Goal: Find specific page/section: Find specific page/section

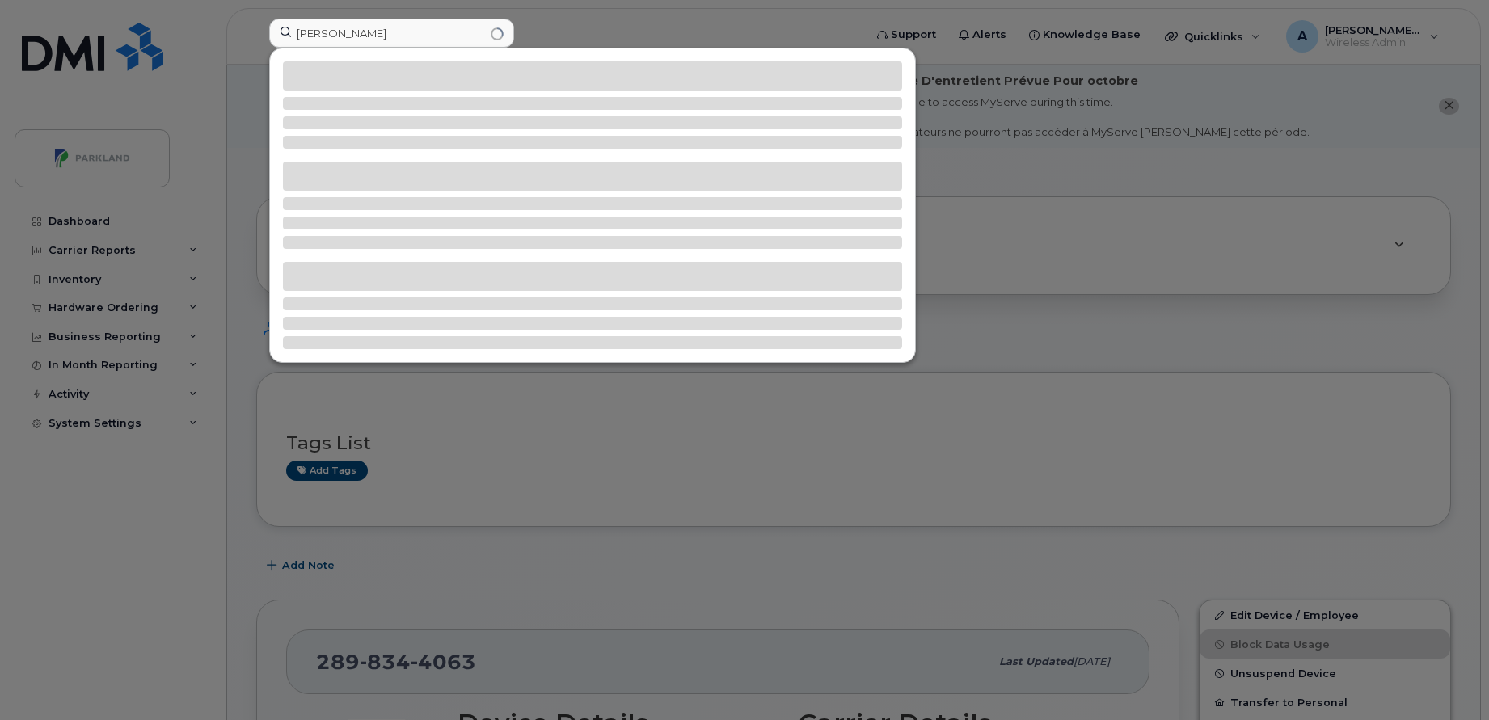
scroll to position [728, 0]
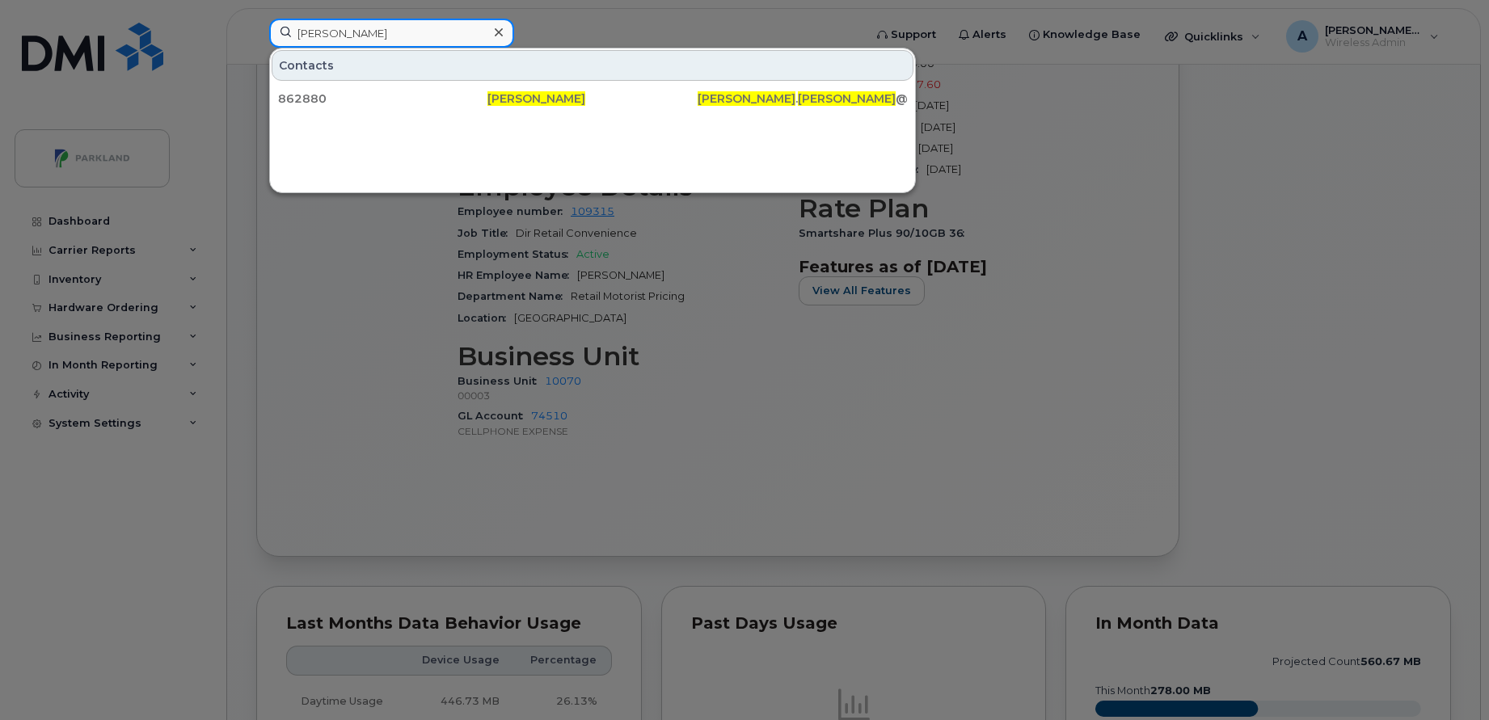
paste input "[PERSON_NAME]"
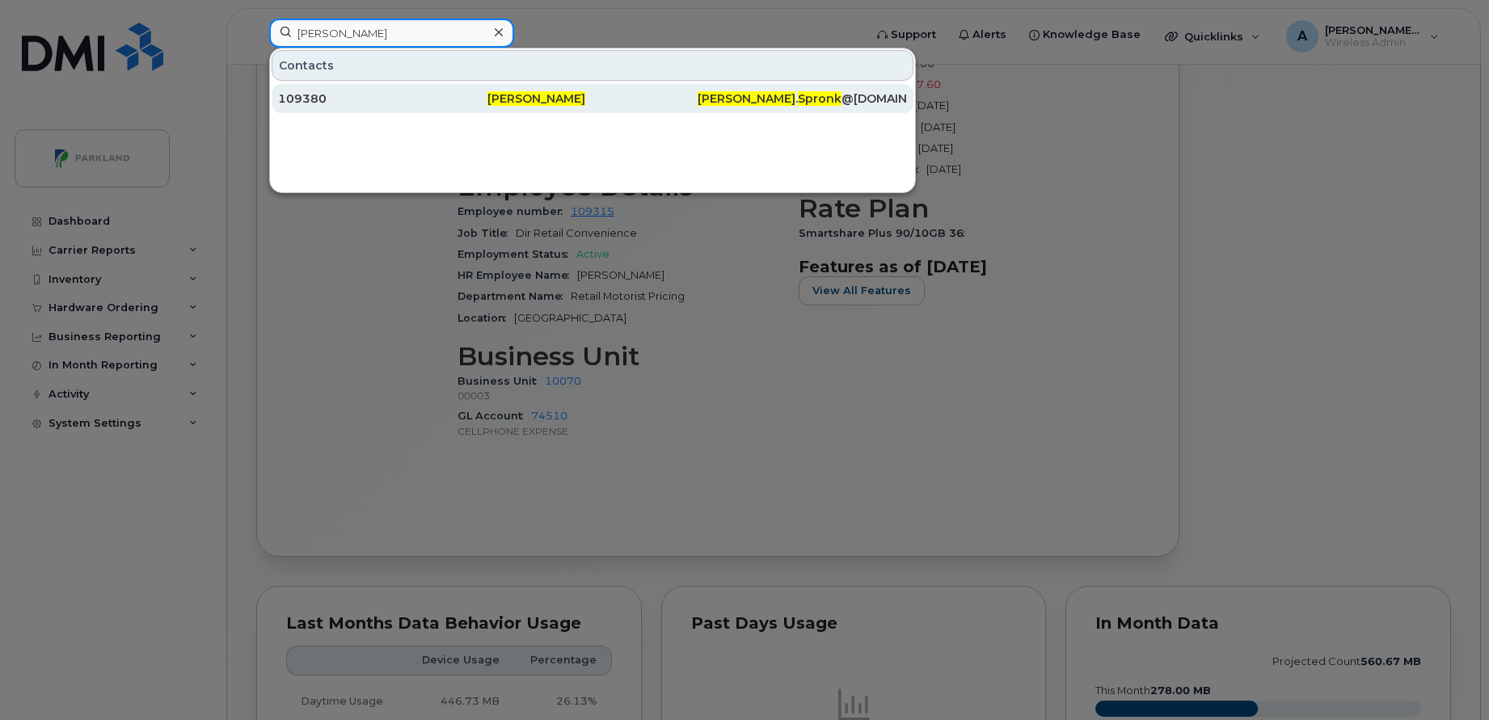
type input "[PERSON_NAME]"
click at [410, 96] on div "109380" at bounding box center [382, 99] width 209 height 16
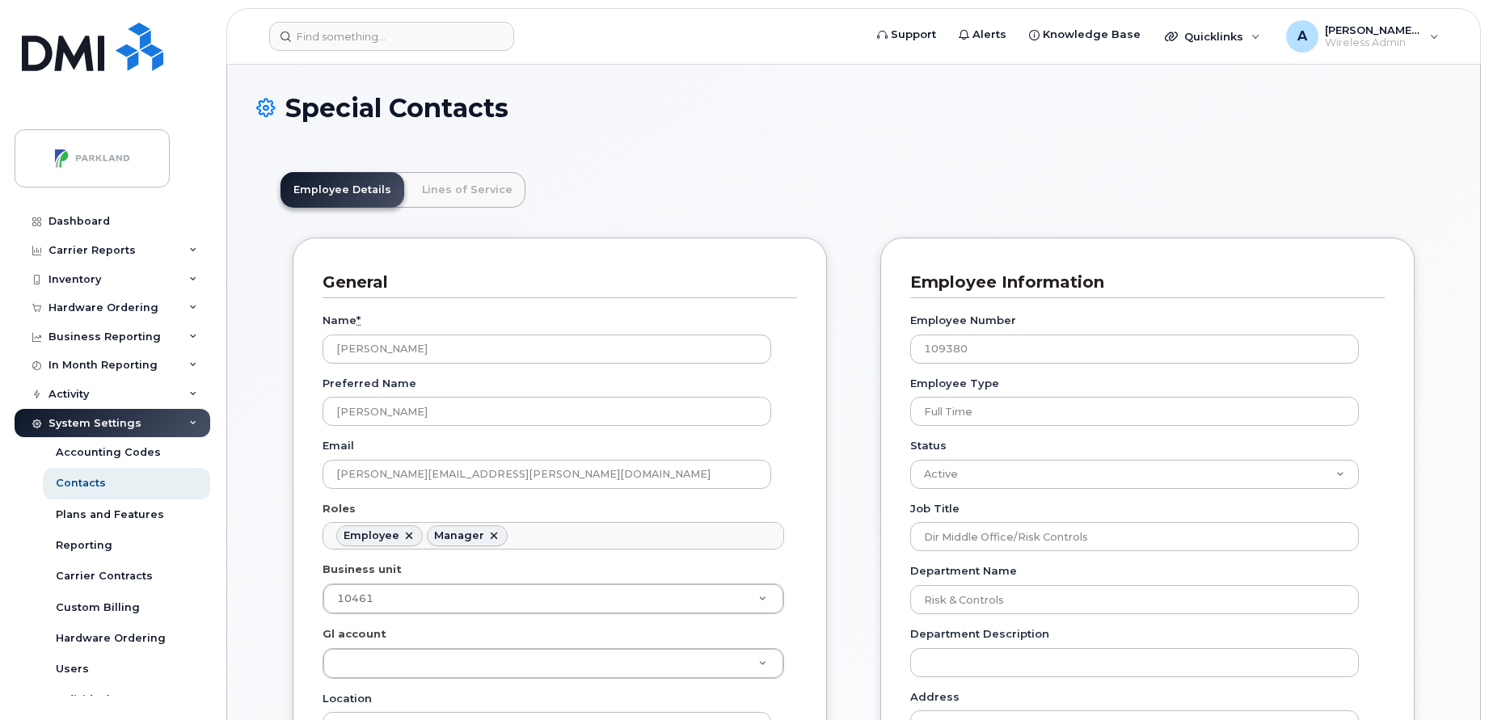
click at [424, 188] on link "Lines of Service" at bounding box center [467, 190] width 116 height 36
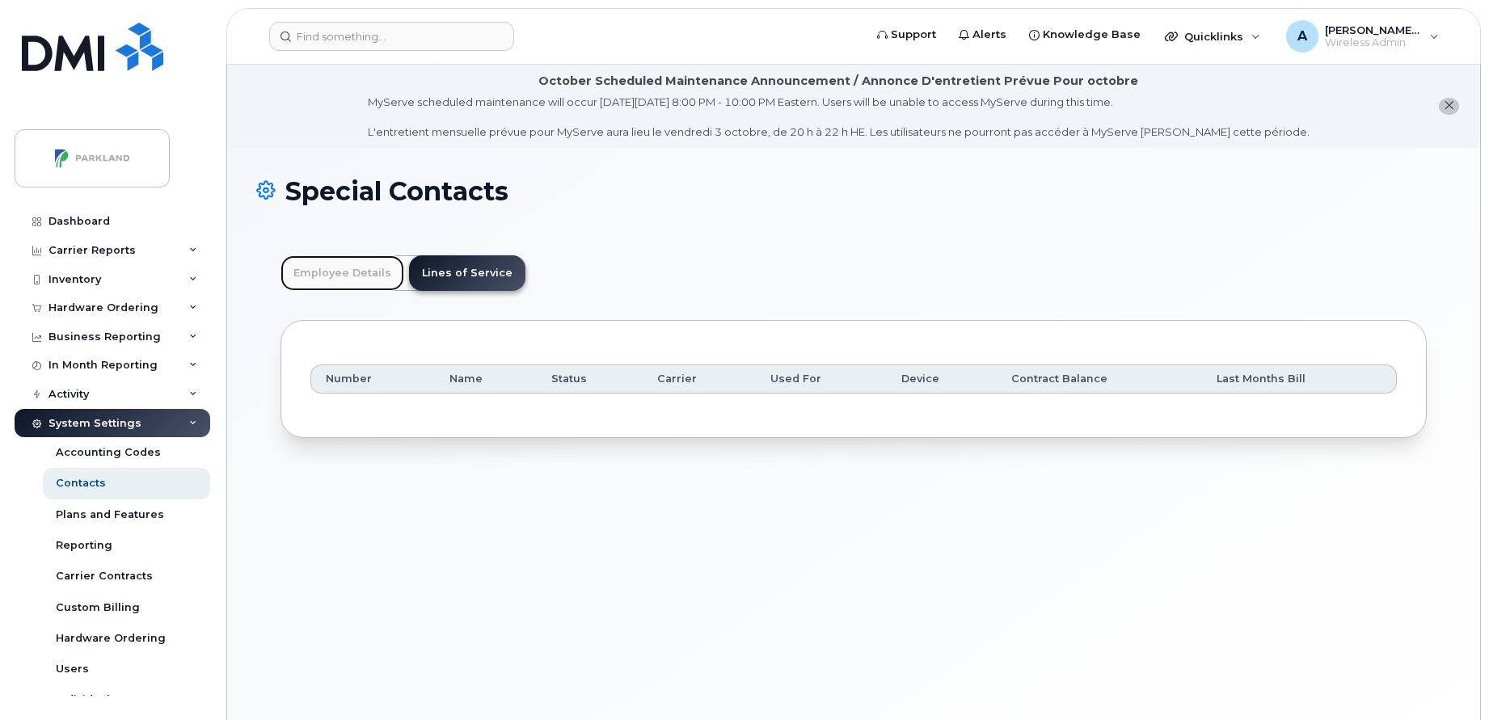
click at [339, 268] on link "Employee Details" at bounding box center [343, 273] width 124 height 36
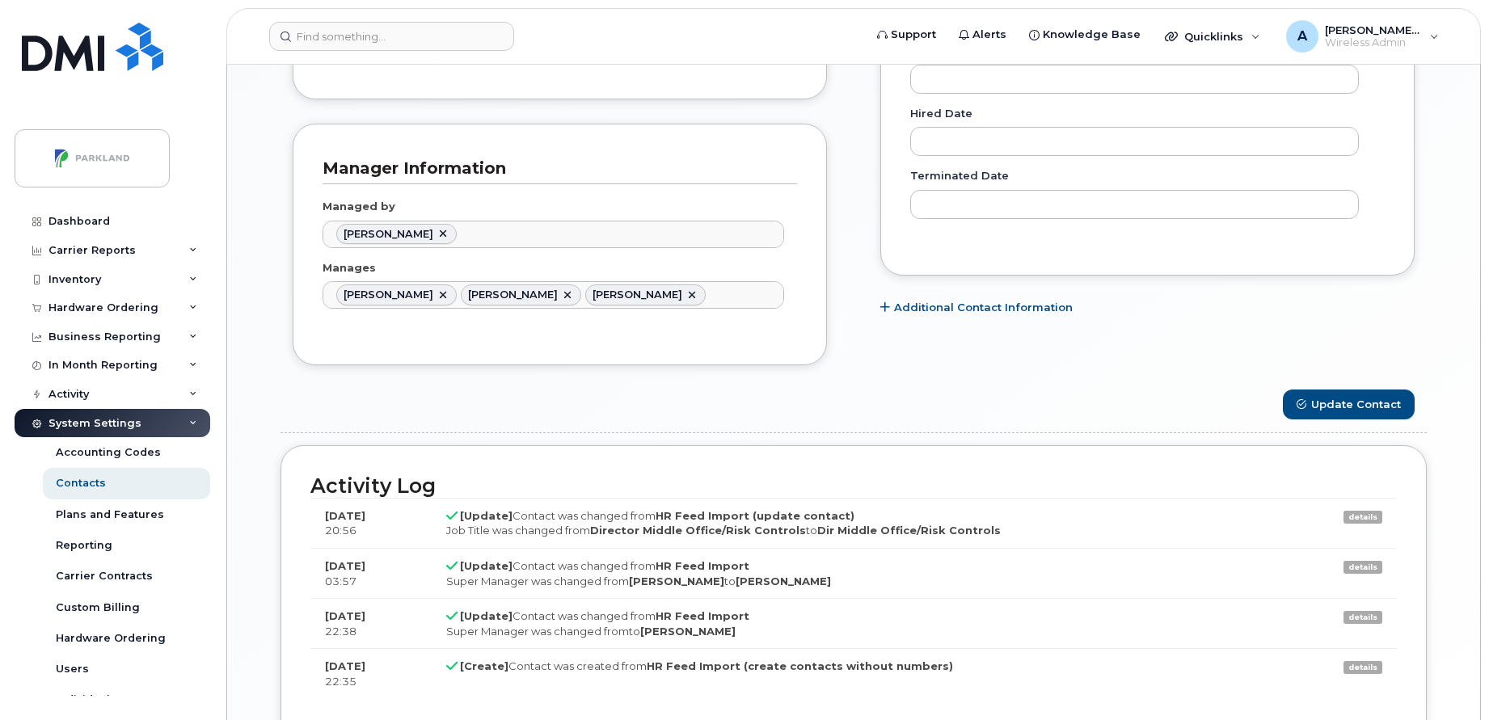
scroll to position [1045, 0]
